Goal: Task Accomplishment & Management: Complete application form

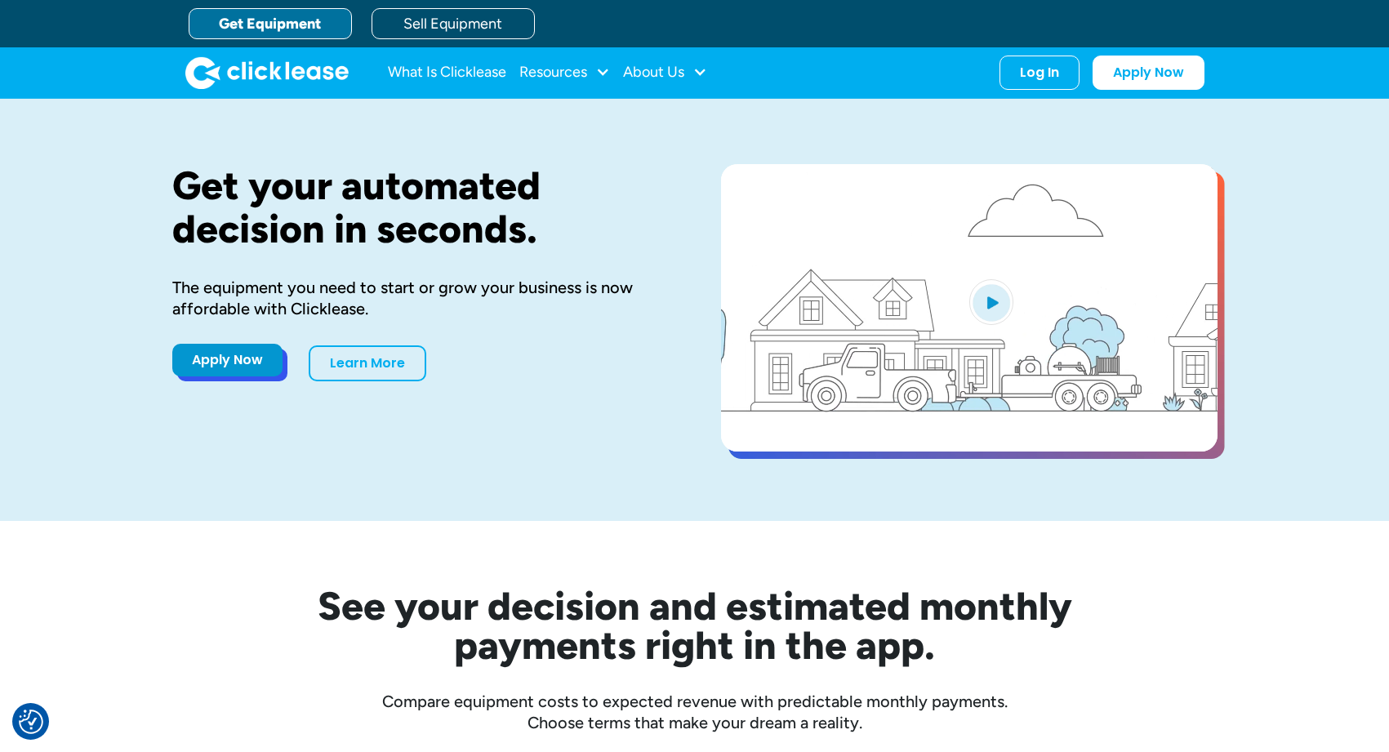
click at [252, 368] on link "Apply Now" at bounding box center [227, 360] width 110 height 33
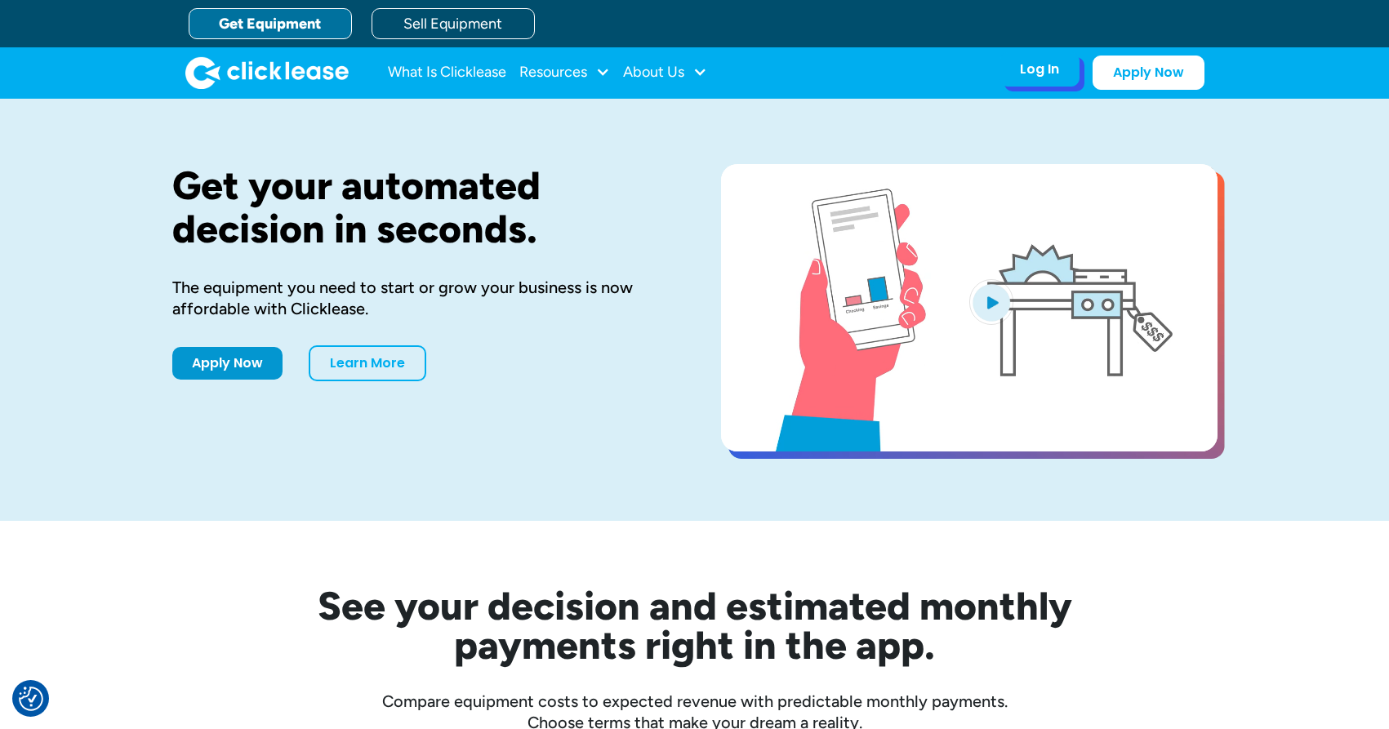
click at [1052, 73] on div "Log In" at bounding box center [1039, 69] width 39 height 16
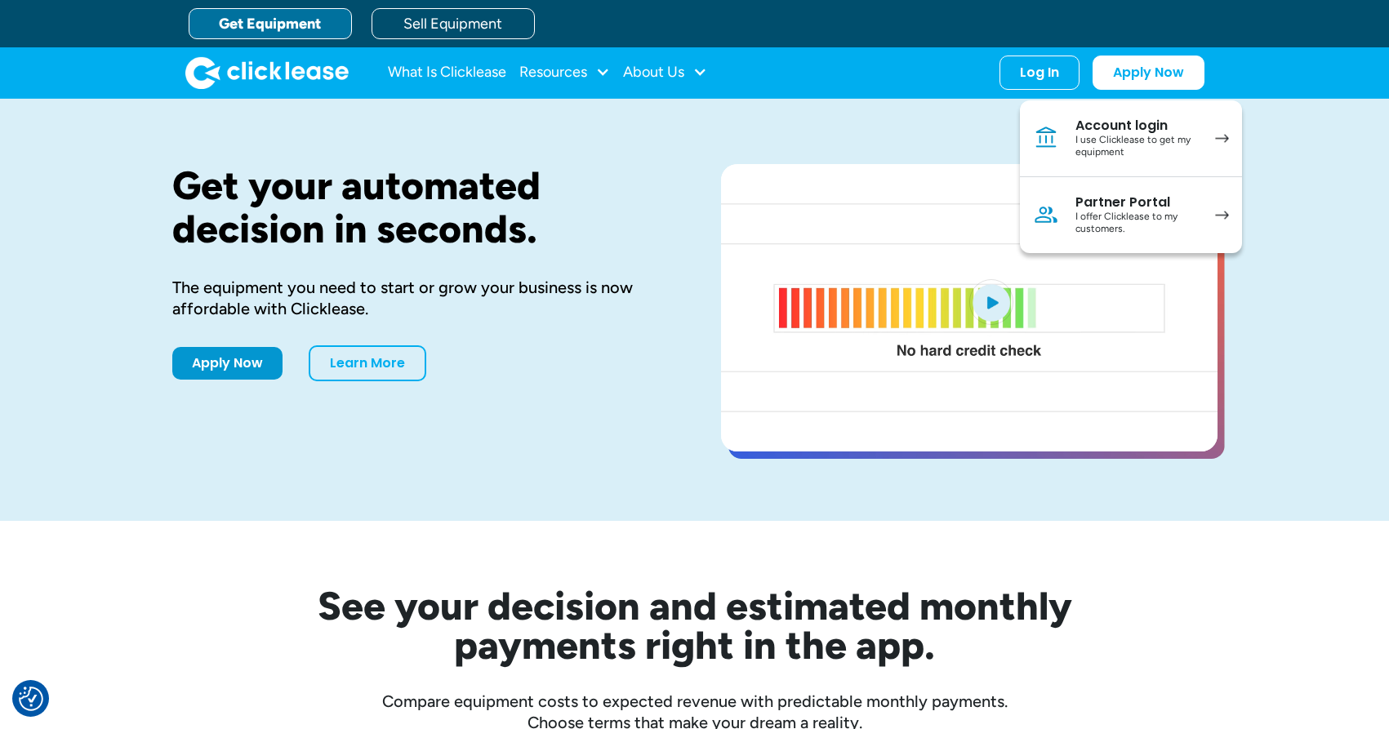
click at [542, 272] on div "Get your automated decision in seconds. The equipment you need to start or grow…" at bounding box center [420, 310] width 496 height 292
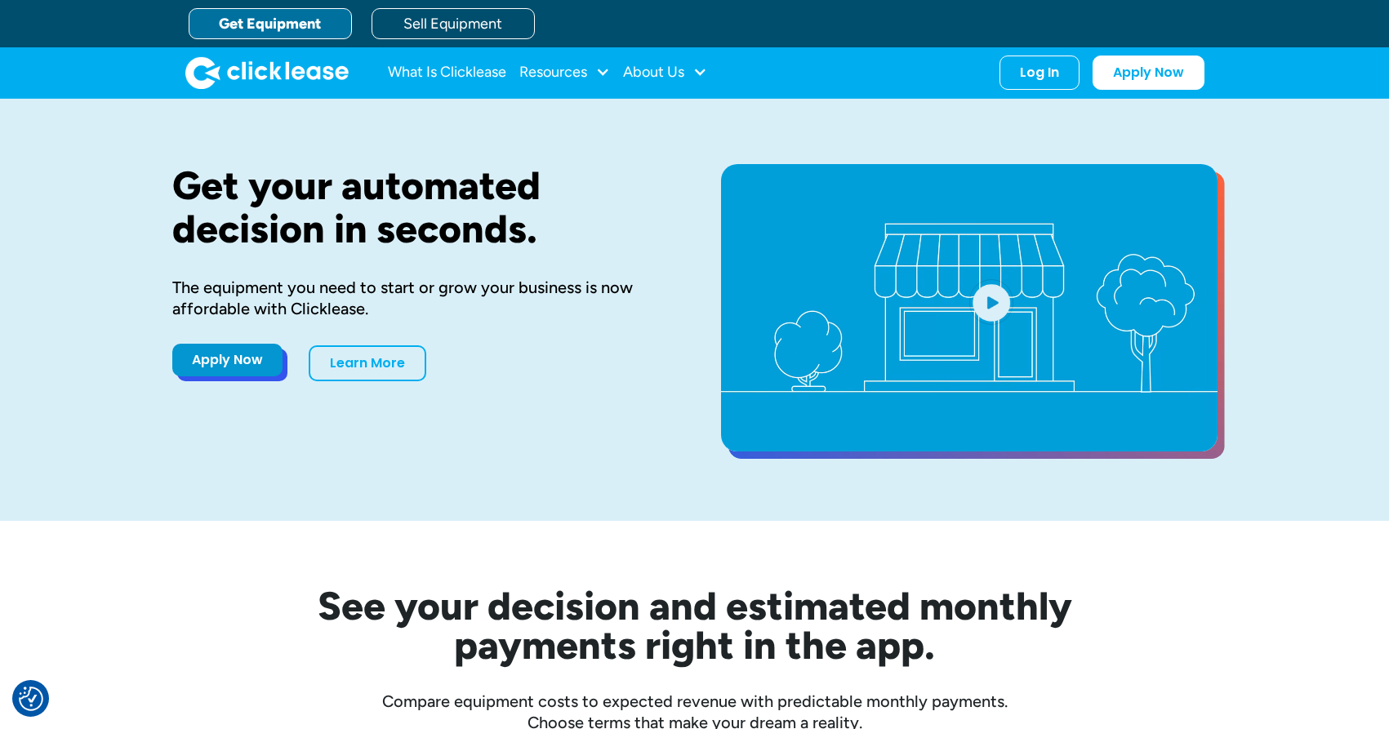
drag, startPoint x: 243, startPoint y: 359, endPoint x: 276, endPoint y: 357, distance: 32.8
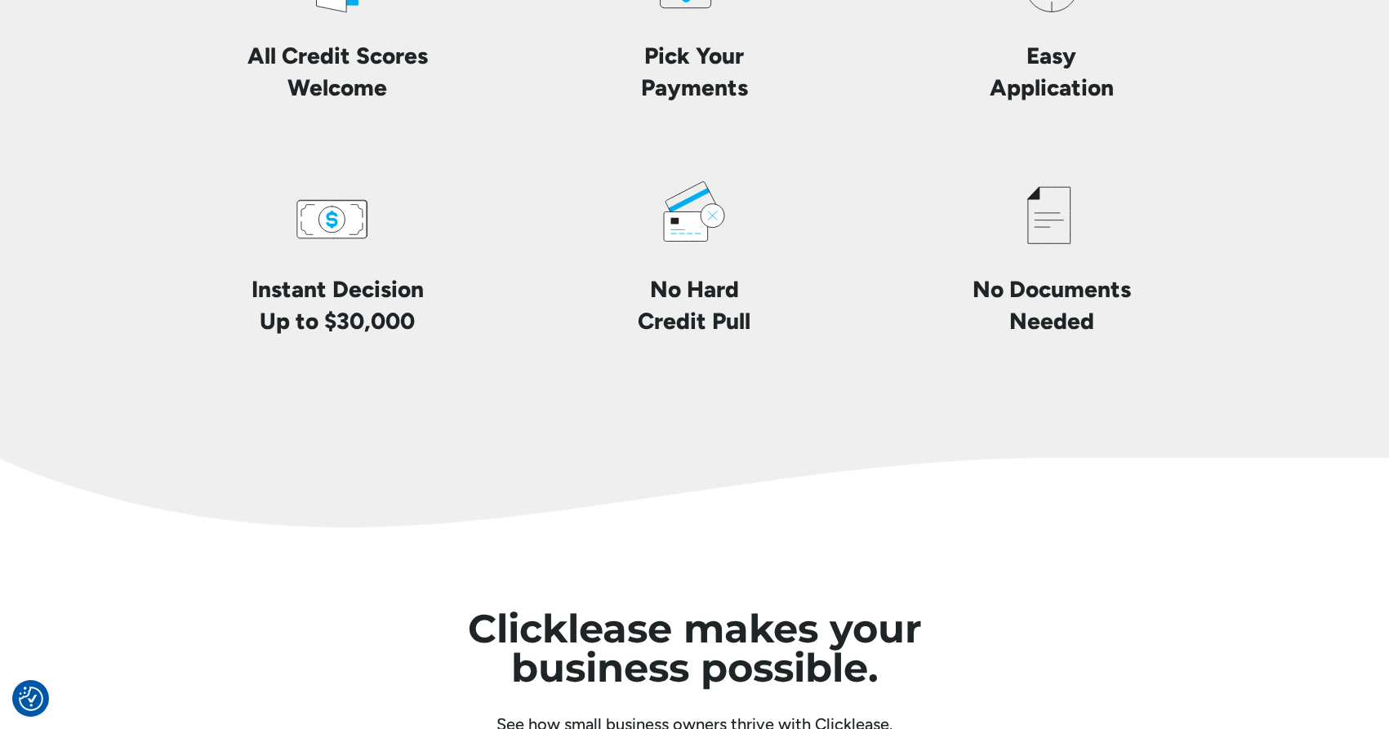
scroll to position [4012, 0]
